Goal: Use online tool/utility: Utilize a website feature to perform a specific function

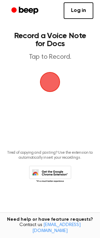
click at [52, 85] on span "button" at bounding box center [50, 82] width 20 height 20
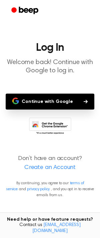
click at [67, 101] on button "Continue with Google" at bounding box center [50, 102] width 88 height 16
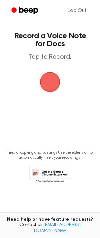
click at [53, 81] on span "button" at bounding box center [49, 82] width 23 height 23
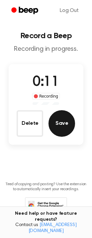
click at [61, 131] on button "Save" at bounding box center [61, 123] width 27 height 27
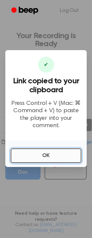
click at [39, 155] on button "OK" at bounding box center [46, 155] width 71 height 15
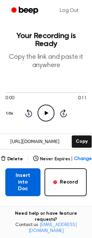
click at [26, 179] on button "Insert into Doc" at bounding box center [22, 182] width 35 height 28
